Goal: Task Accomplishment & Management: Use online tool/utility

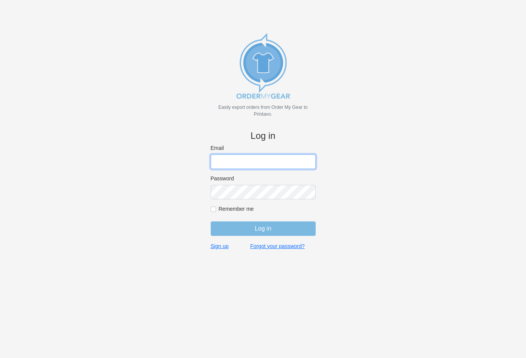
type input "rich@teamgrx.com"
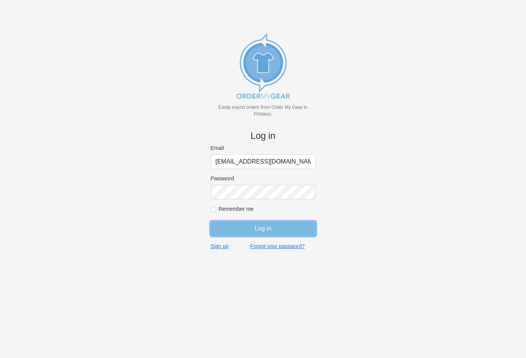
click at [285, 232] on input "Log in" at bounding box center [263, 228] width 105 height 14
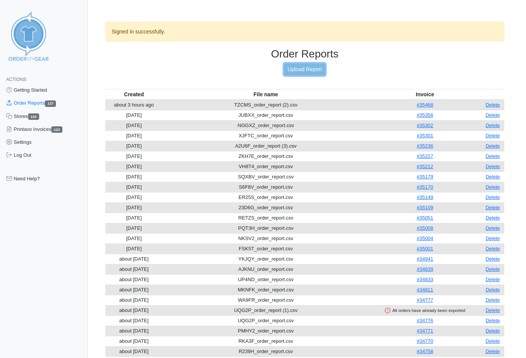
click at [311, 66] on link "Upload Report" at bounding box center [304, 69] width 41 height 12
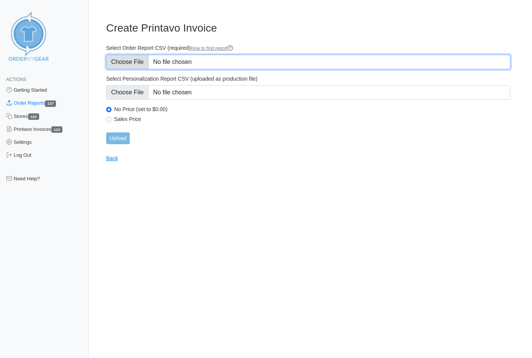
click at [130, 59] on input "Select Order Report CSV (required) How to find report" at bounding box center [308, 62] width 404 height 14
type input "C:\fakepath\C748U_order_report.csv"
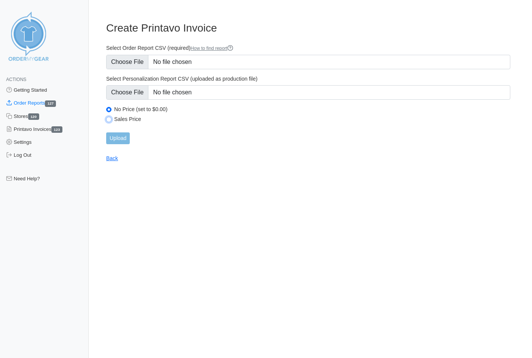
click at [109, 119] on input "Sales Price" at bounding box center [108, 119] width 5 height 5
radio input "true"
click at [111, 138] on input "Upload" at bounding box center [118, 138] width 24 height 12
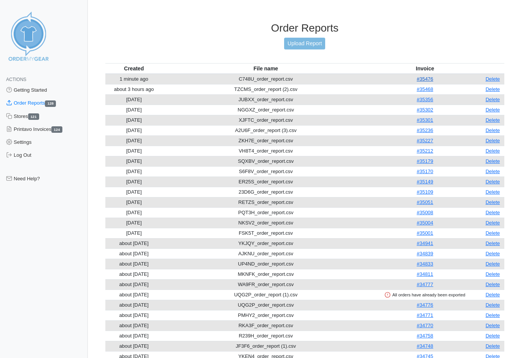
click at [432, 81] on link "#35476" at bounding box center [425, 79] width 16 height 6
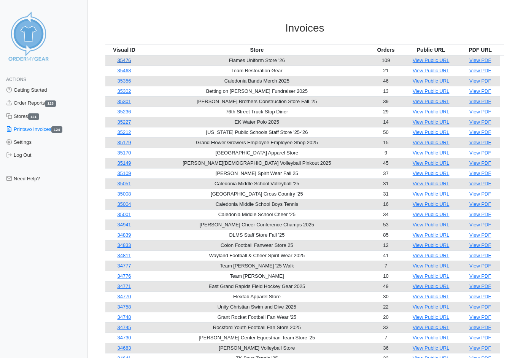
click at [125, 59] on link "35476" at bounding box center [124, 60] width 14 height 6
